Goal: Contribute content

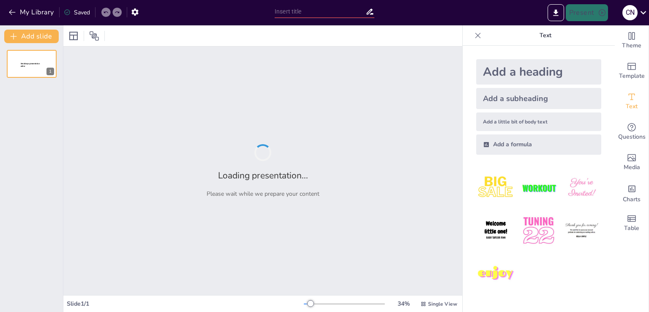
type input "Cuerpos Pintados"
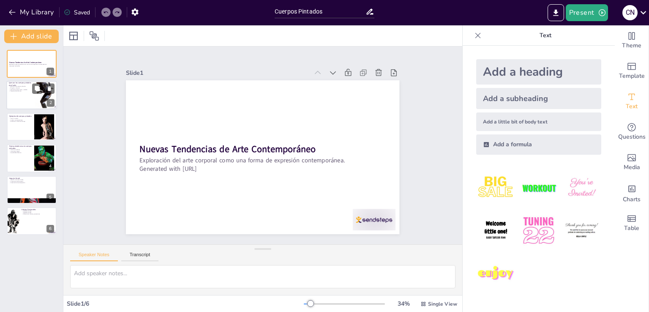
click at [37, 98] on div at bounding box center [44, 95] width 20 height 32
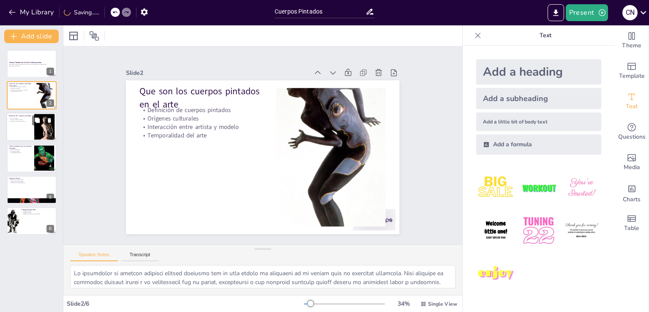
click at [27, 136] on div at bounding box center [31, 126] width 51 height 29
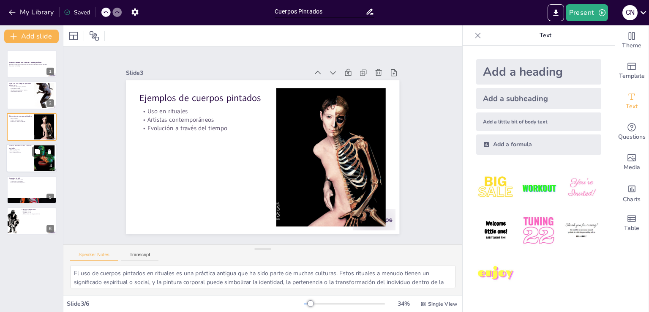
click at [42, 164] on div at bounding box center [44, 158] width 41 height 26
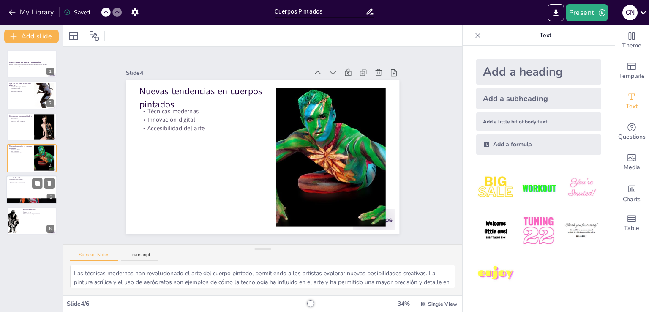
click at [21, 184] on div at bounding box center [31, 189] width 51 height 29
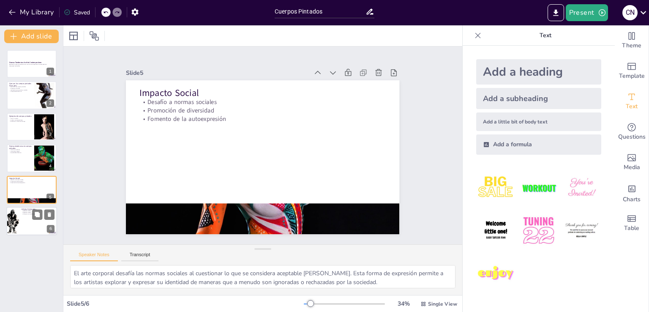
click at [28, 215] on div at bounding box center [31, 221] width 51 height 29
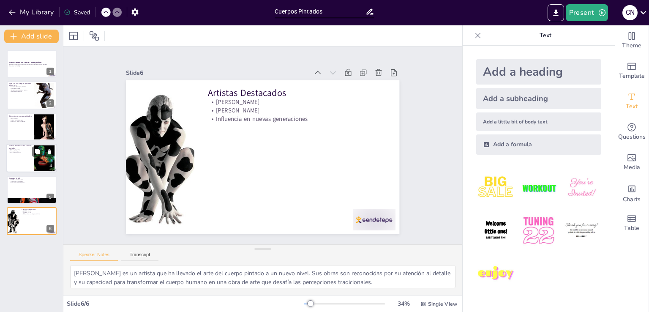
drag, startPoint x: 25, startPoint y: 188, endPoint x: 18, endPoint y: 161, distance: 27.2
click at [24, 186] on div at bounding box center [32, 190] width 50 height 28
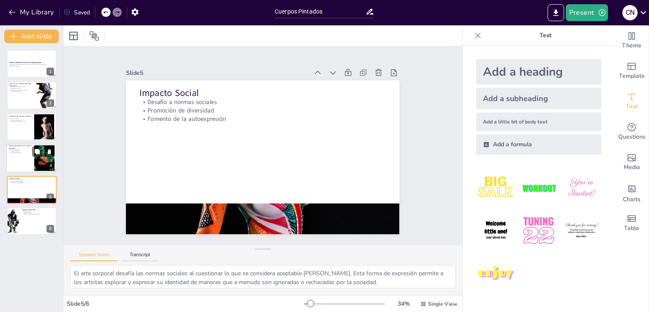
click at [18, 151] on p "Innovación digital" at bounding box center [20, 151] width 23 height 2
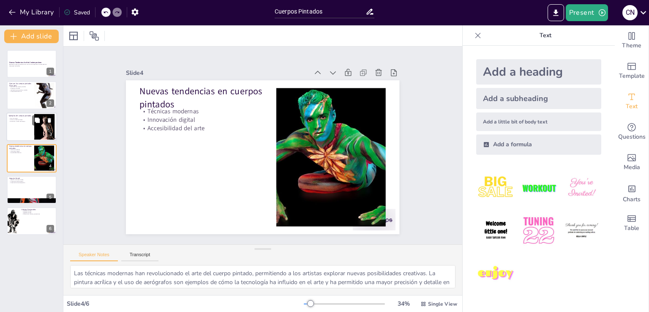
drag, startPoint x: 22, startPoint y: 128, endPoint x: 22, endPoint y: 122, distance: 5.6
click at [22, 127] on div at bounding box center [31, 126] width 51 height 29
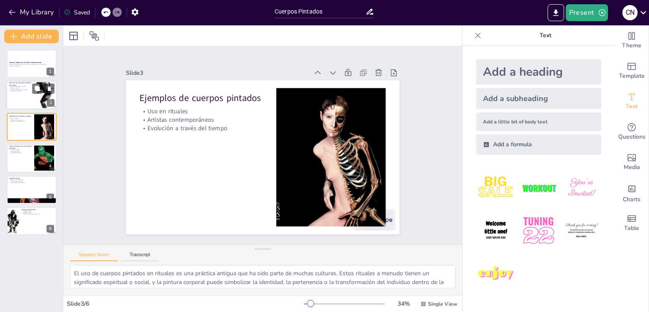
click at [30, 88] on p "Orígenes culturales" at bounding box center [20, 88] width 23 height 2
type textarea "Lo ipsumdolor si ametcon adipisci elitsed doeiusmo tem in utla etdolo ma aliqua…"
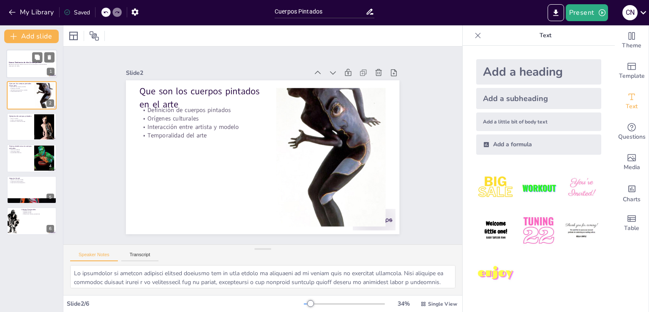
click at [18, 75] on div at bounding box center [31, 63] width 51 height 29
